Goal: Task Accomplishment & Management: Manage account settings

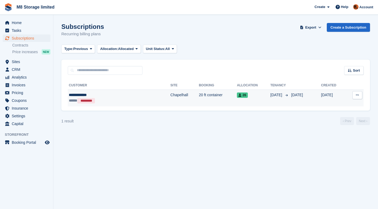
click at [237, 95] on span "26" at bounding box center [242, 94] width 11 height 5
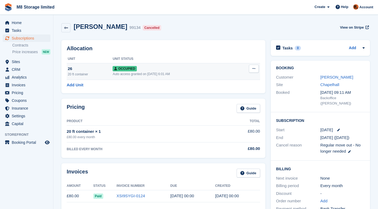
click at [256, 70] on button at bounding box center [254, 69] width 10 height 8
click at [228, 97] on p "Deallocate" at bounding box center [233, 97] width 46 height 7
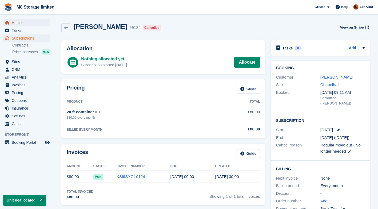
click at [21, 23] on span "Home" at bounding box center [28, 22] width 32 height 7
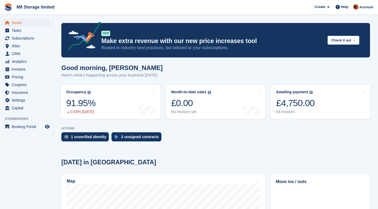
scroll to position [107, 0]
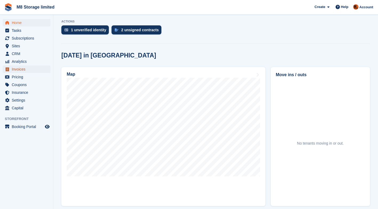
click at [23, 68] on span "Invoices" at bounding box center [28, 68] width 32 height 7
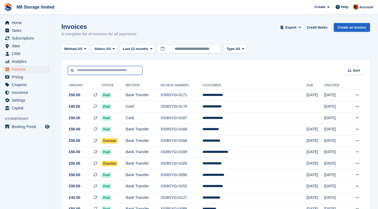
click at [97, 70] on input "text" at bounding box center [105, 70] width 75 height 9
type input "***"
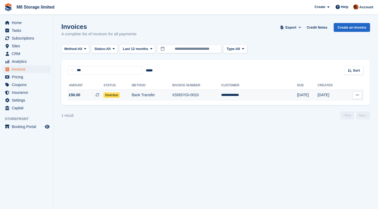
click at [117, 95] on span "Overdue" at bounding box center [112, 94] width 16 height 5
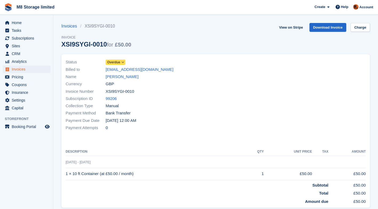
click at [118, 61] on span "Overdue" at bounding box center [113, 62] width 13 height 5
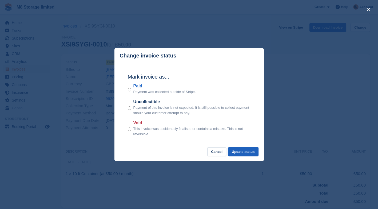
click at [242, 151] on button "Update status" at bounding box center [243, 151] width 30 height 9
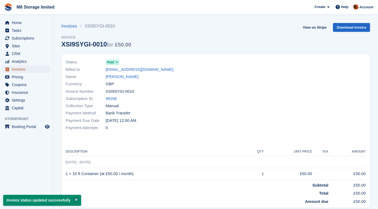
click at [21, 69] on span "Invoices" at bounding box center [28, 68] width 32 height 7
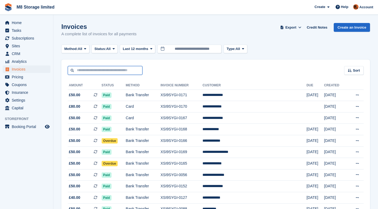
click at [109, 70] on input "text" at bounding box center [105, 70] width 75 height 9
type input "********"
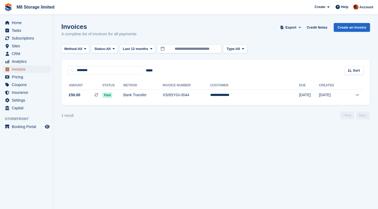
click at [23, 69] on span "Invoices" at bounding box center [28, 68] width 32 height 7
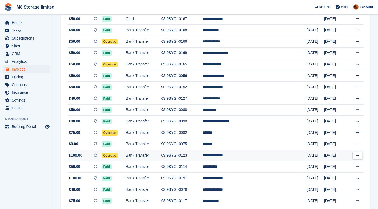
scroll to position [53, 0]
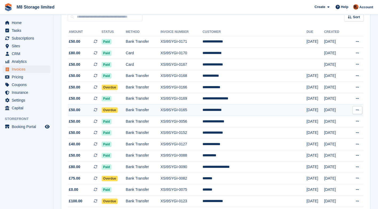
click at [357, 110] on icon at bounding box center [357, 109] width 3 height 3
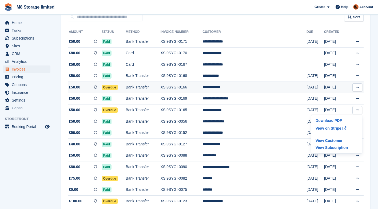
click at [114, 86] on span "Overdue" at bounding box center [110, 87] width 16 height 5
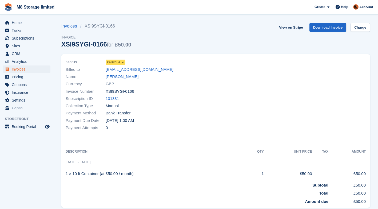
click at [121, 62] on span at bounding box center [123, 62] width 4 height 4
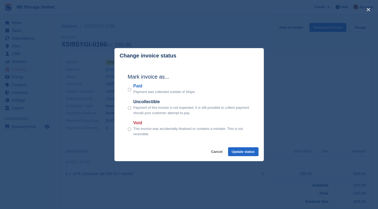
click at [217, 150] on button "Cancel" at bounding box center [216, 151] width 19 height 9
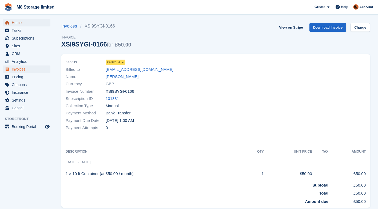
click at [16, 22] on span "Home" at bounding box center [28, 22] width 32 height 7
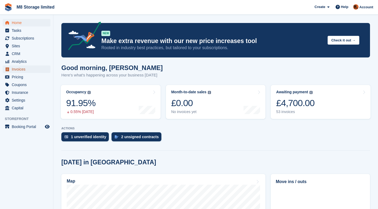
click at [20, 69] on span "Invoices" at bounding box center [28, 68] width 32 height 7
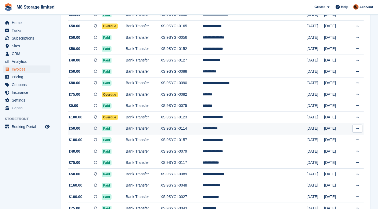
scroll to position [133, 0]
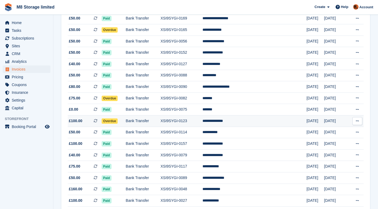
click at [118, 121] on span "Overdue" at bounding box center [110, 120] width 16 height 5
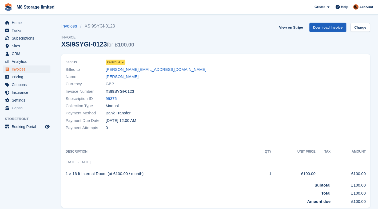
click at [319, 26] on link "Download Invoice" at bounding box center [327, 27] width 37 height 9
click at [19, 37] on span "Subscriptions" at bounding box center [28, 37] width 32 height 7
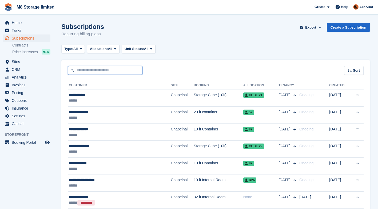
click at [101, 71] on input "text" at bounding box center [105, 70] width 75 height 9
type input "***"
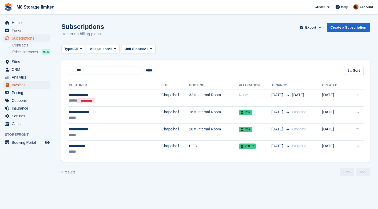
click at [22, 84] on span "Invoices" at bounding box center [28, 84] width 32 height 7
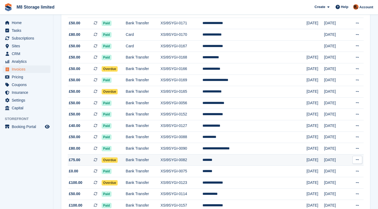
scroll to position [80, 0]
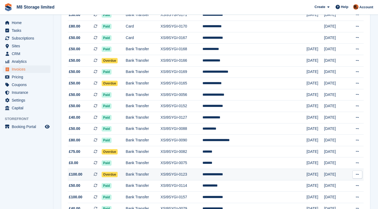
click at [118, 174] on span "Overdue" at bounding box center [110, 174] width 16 height 5
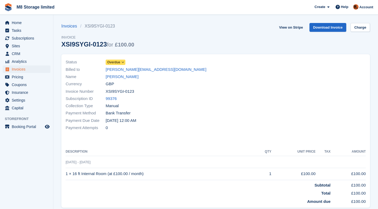
click at [119, 63] on span "Overdue" at bounding box center [113, 62] width 13 height 5
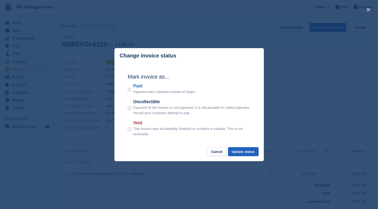
click at [238, 152] on button "Update status" at bounding box center [243, 151] width 30 height 9
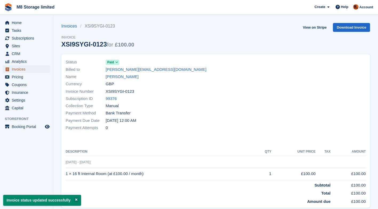
click at [19, 70] on span "Invoices" at bounding box center [28, 68] width 32 height 7
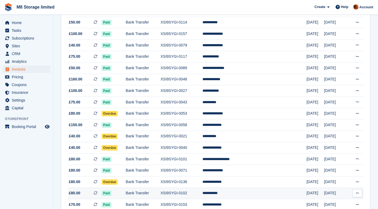
scroll to position [235, 0]
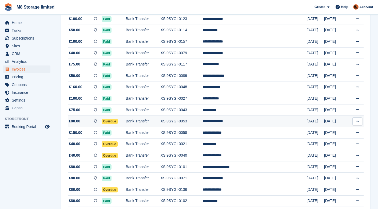
click at [354, 122] on button at bounding box center [357, 121] width 10 height 8
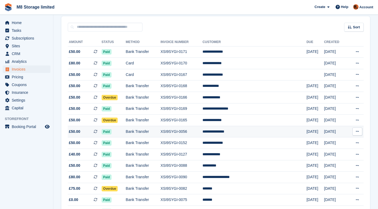
scroll to position [0, 0]
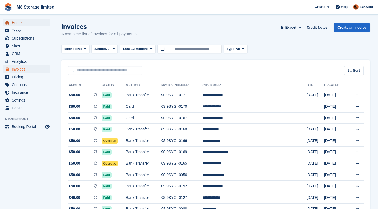
click at [16, 25] on span "Home" at bounding box center [28, 22] width 32 height 7
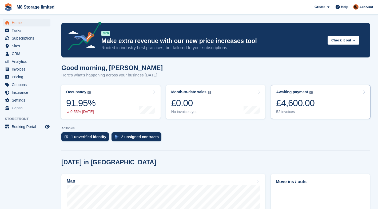
click at [306, 105] on div "£4,600.00" at bounding box center [295, 102] width 38 height 11
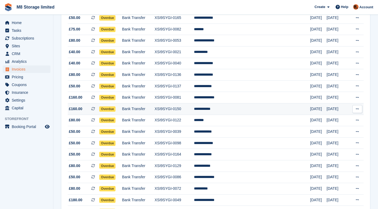
scroll to position [80, 0]
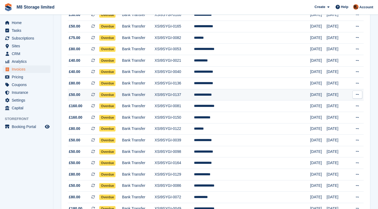
click at [234, 96] on td "**********" at bounding box center [252, 94] width 116 height 11
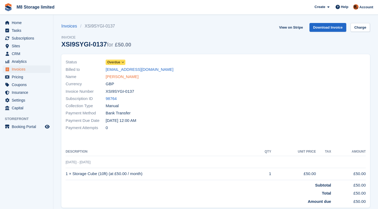
click at [124, 75] on link "[PERSON_NAME]" at bounding box center [122, 77] width 33 height 6
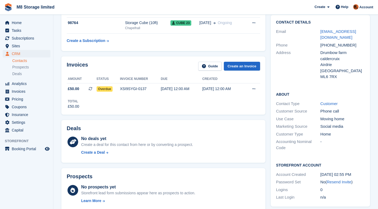
scroll to position [80, 0]
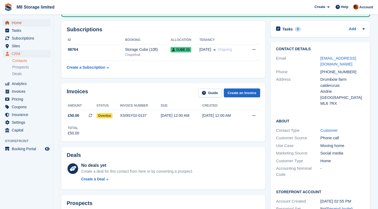
click at [22, 22] on span "Home" at bounding box center [28, 22] width 32 height 7
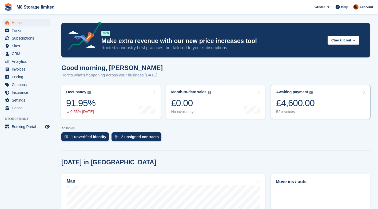
click at [292, 102] on div "£4,600.00" at bounding box center [295, 102] width 38 height 11
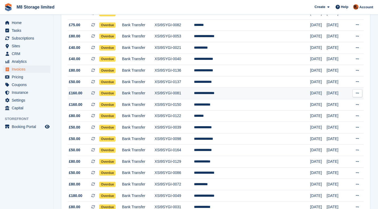
scroll to position [80, 0]
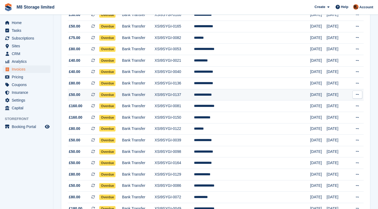
click at [116, 96] on span "Overdue" at bounding box center [107, 94] width 16 height 5
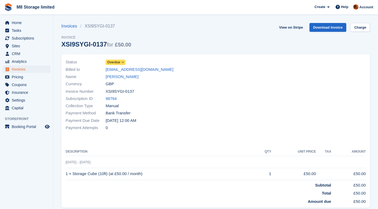
click at [123, 62] on icon at bounding box center [122, 62] width 3 height 3
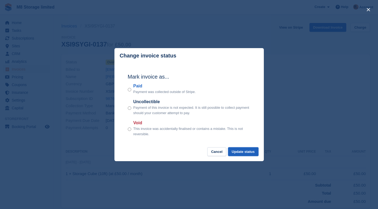
click at [236, 152] on button "Update status" at bounding box center [243, 151] width 30 height 9
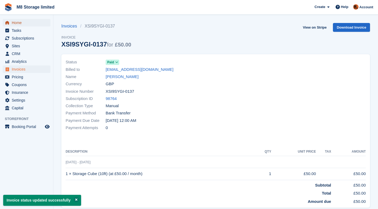
click at [14, 23] on span "Home" at bounding box center [28, 22] width 32 height 7
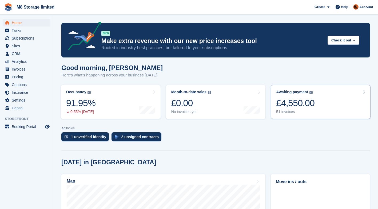
click at [299, 107] on div "£4,550.00" at bounding box center [295, 102] width 38 height 11
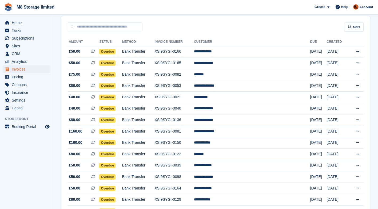
scroll to position [22, 0]
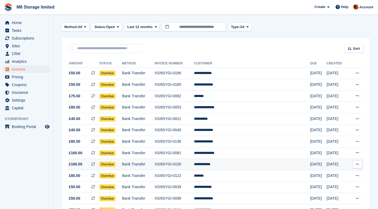
click at [115, 165] on span "Overdue" at bounding box center [107, 163] width 16 height 5
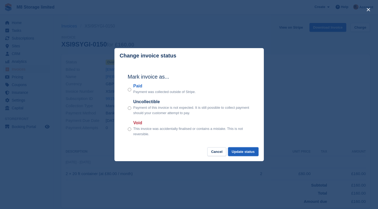
click at [237, 151] on button "Update status" at bounding box center [243, 151] width 30 height 9
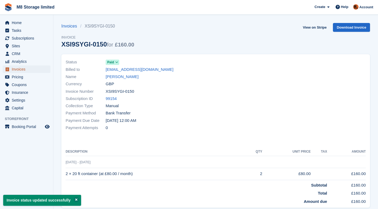
click at [21, 70] on span "Invoices" at bounding box center [28, 68] width 32 height 7
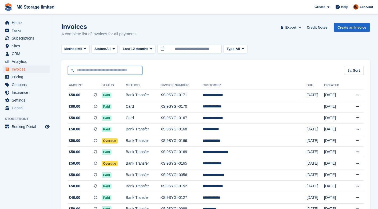
click at [132, 70] on input "text" at bounding box center [105, 70] width 75 height 9
type input "***"
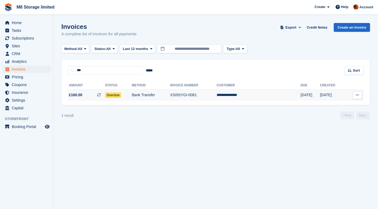
click at [120, 94] on span "Overdue" at bounding box center [113, 94] width 16 height 5
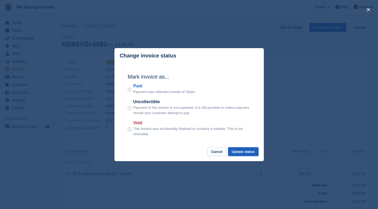
click at [238, 152] on button "Update status" at bounding box center [243, 151] width 30 height 9
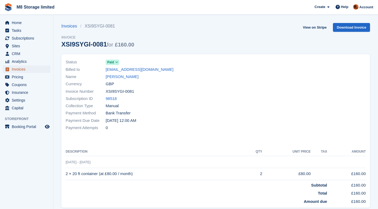
click at [18, 70] on span "Invoices" at bounding box center [28, 68] width 32 height 7
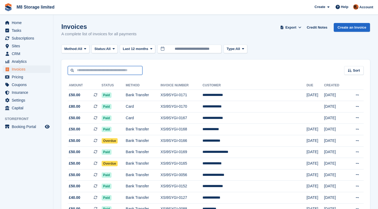
click at [122, 69] on input "text" at bounding box center [105, 70] width 75 height 9
type input "***"
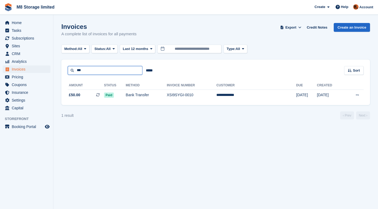
click at [85, 69] on input "***" at bounding box center [105, 70] width 75 height 9
type input "*"
type input "******"
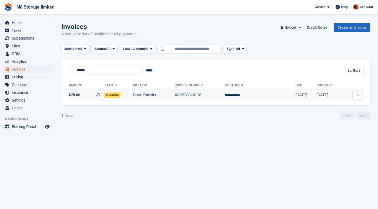
click at [121, 96] on span "Overdue" at bounding box center [112, 94] width 16 height 5
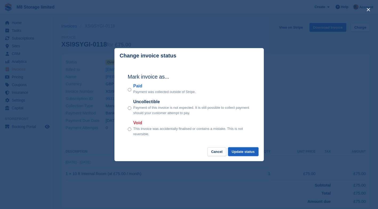
click at [242, 153] on button "Update status" at bounding box center [243, 151] width 30 height 9
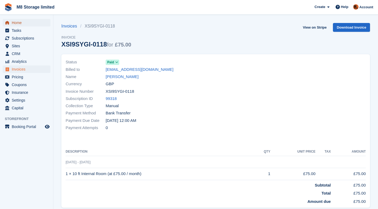
click at [25, 22] on span "Home" at bounding box center [28, 22] width 32 height 7
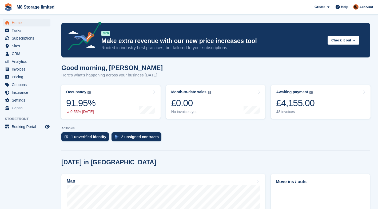
click at [17, 69] on span "Invoices" at bounding box center [28, 68] width 32 height 7
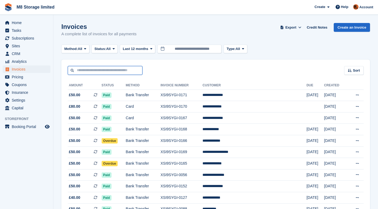
click at [109, 70] on input "text" at bounding box center [105, 70] width 75 height 9
type input "****"
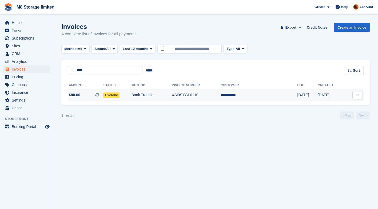
click at [120, 95] on span "Overdue" at bounding box center [111, 94] width 16 height 5
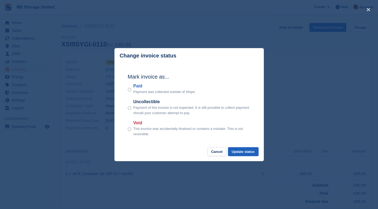
click at [244, 152] on button "Update status" at bounding box center [243, 151] width 30 height 9
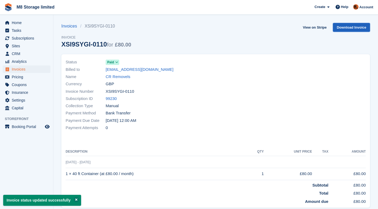
click at [349, 29] on link "Download Invoice" at bounding box center [351, 27] width 37 height 9
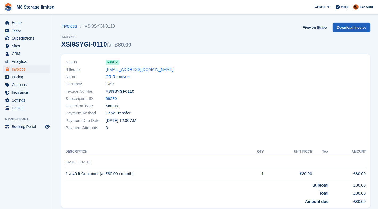
click at [358, 26] on link "Download Invoice" at bounding box center [351, 27] width 37 height 9
click at [16, 69] on span "Invoices" at bounding box center [28, 68] width 32 height 7
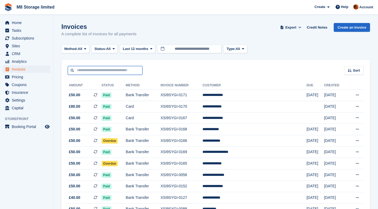
click at [131, 69] on input "text" at bounding box center [105, 70] width 75 height 9
type input "******"
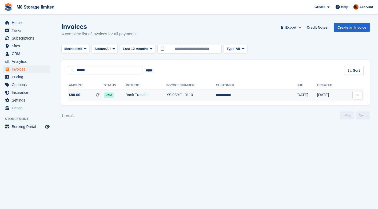
click at [359, 96] on icon at bounding box center [357, 94] width 3 height 3
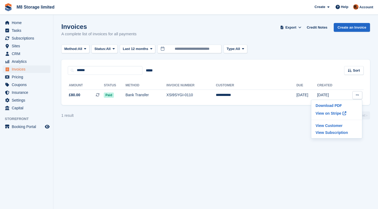
click at [199, 170] on section "Invoices A complete list of invoices for all payments Export Export Invoices Ex…" at bounding box center [215, 104] width 325 height 209
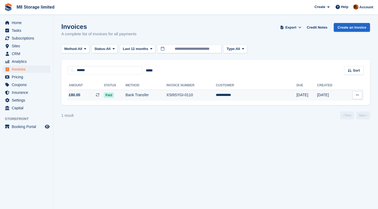
click at [155, 96] on td "Bank Transfer" at bounding box center [145, 94] width 41 height 11
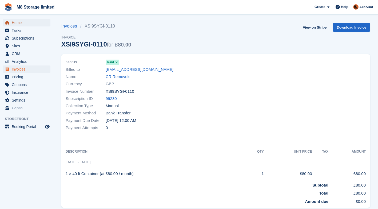
click at [24, 22] on span "Home" at bounding box center [28, 22] width 32 height 7
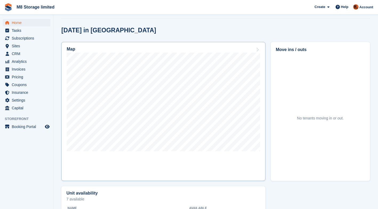
scroll to position [133, 0]
